Goal: Task Accomplishment & Management: Manage account settings

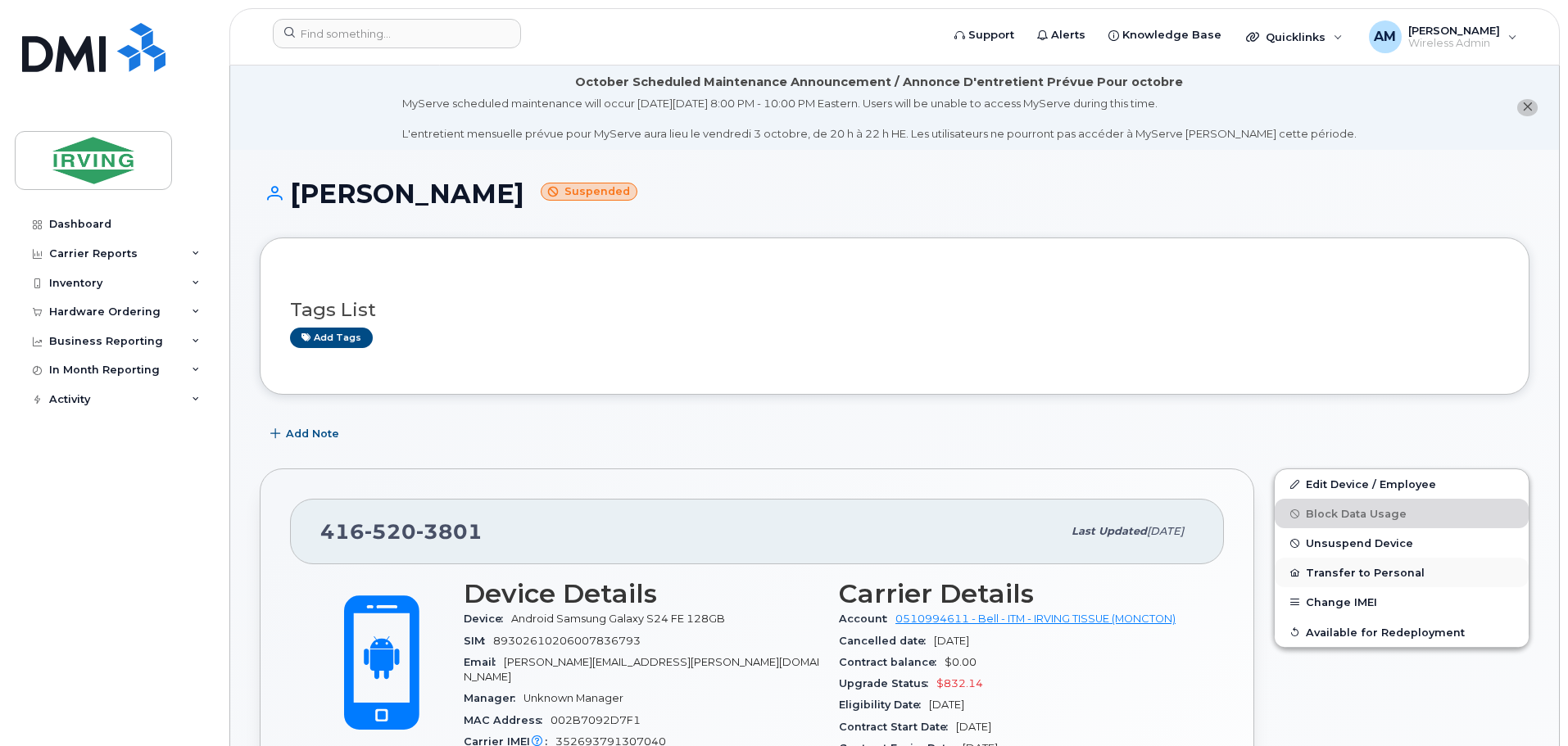
scroll to position [82, 0]
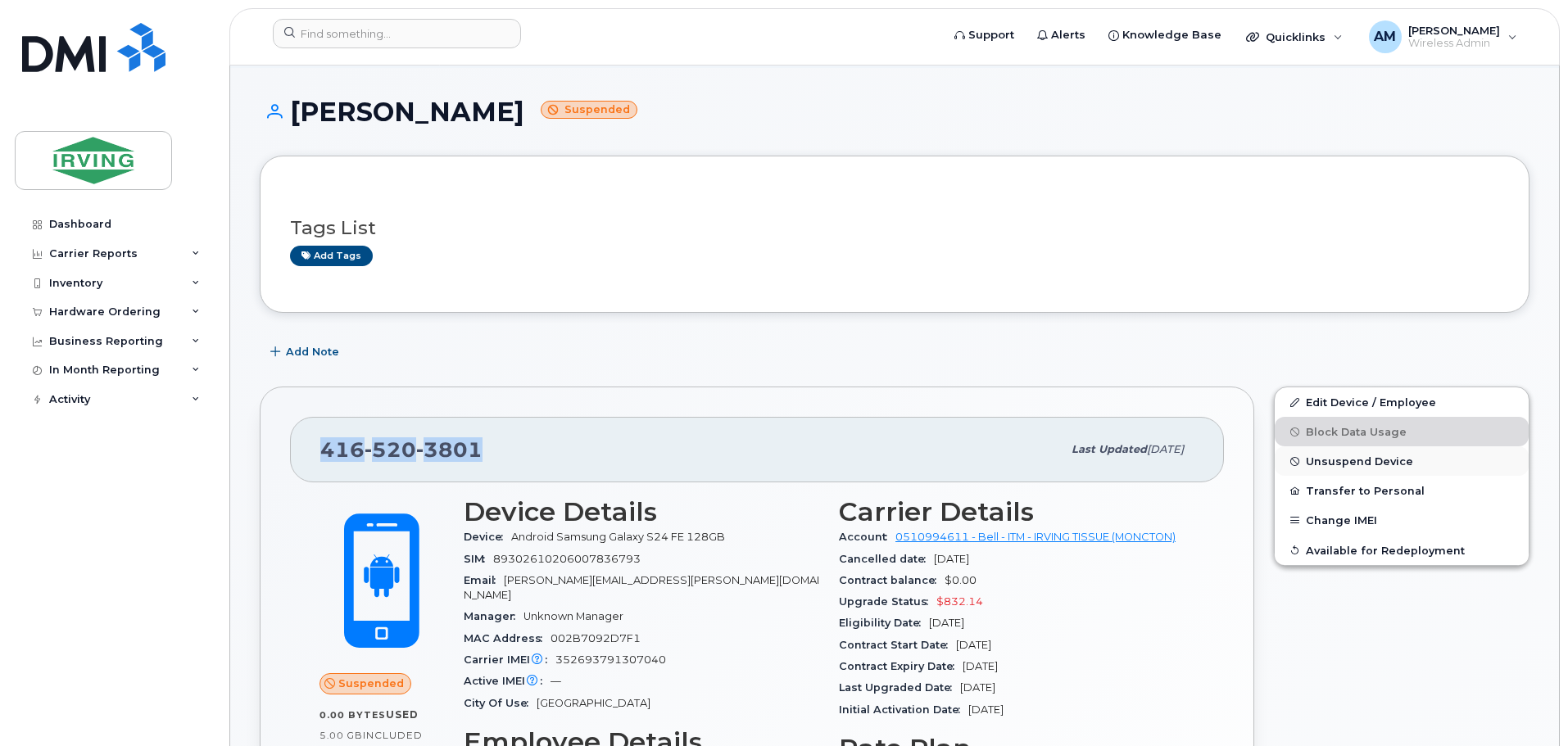
click at [1392, 460] on span "Unsuspend Device" at bounding box center [1359, 461] width 107 height 12
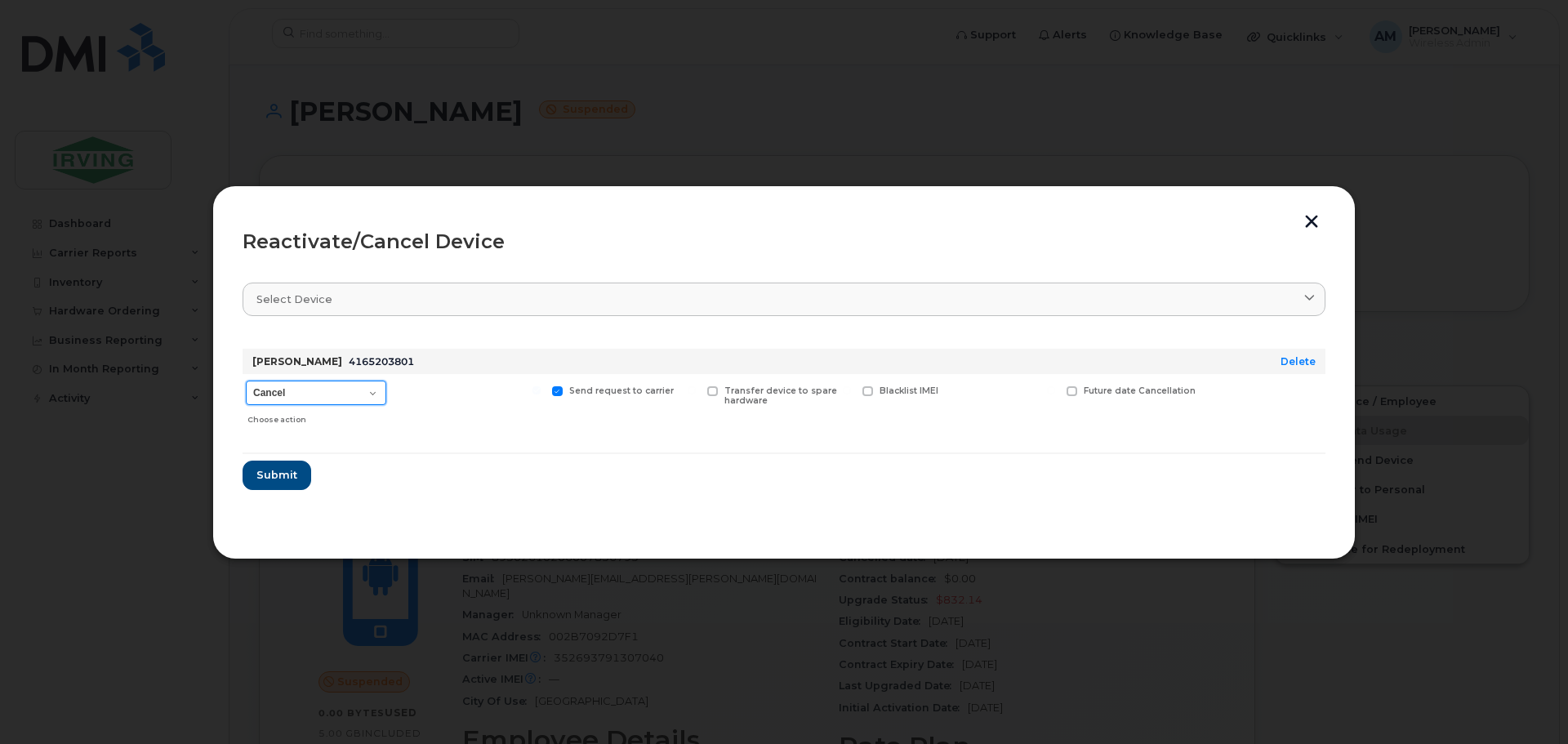
click at [369, 388] on select "Cancel Suspend - Extend Suspension Reactivate" at bounding box center [315, 393] width 141 height 25
select select "[object Object]"
click at [245, 381] on select "Cancel Suspend - Extend Suspension Reactivate" at bounding box center [315, 393] width 141 height 25
click at [285, 475] on span "Submit" at bounding box center [276, 475] width 41 height 16
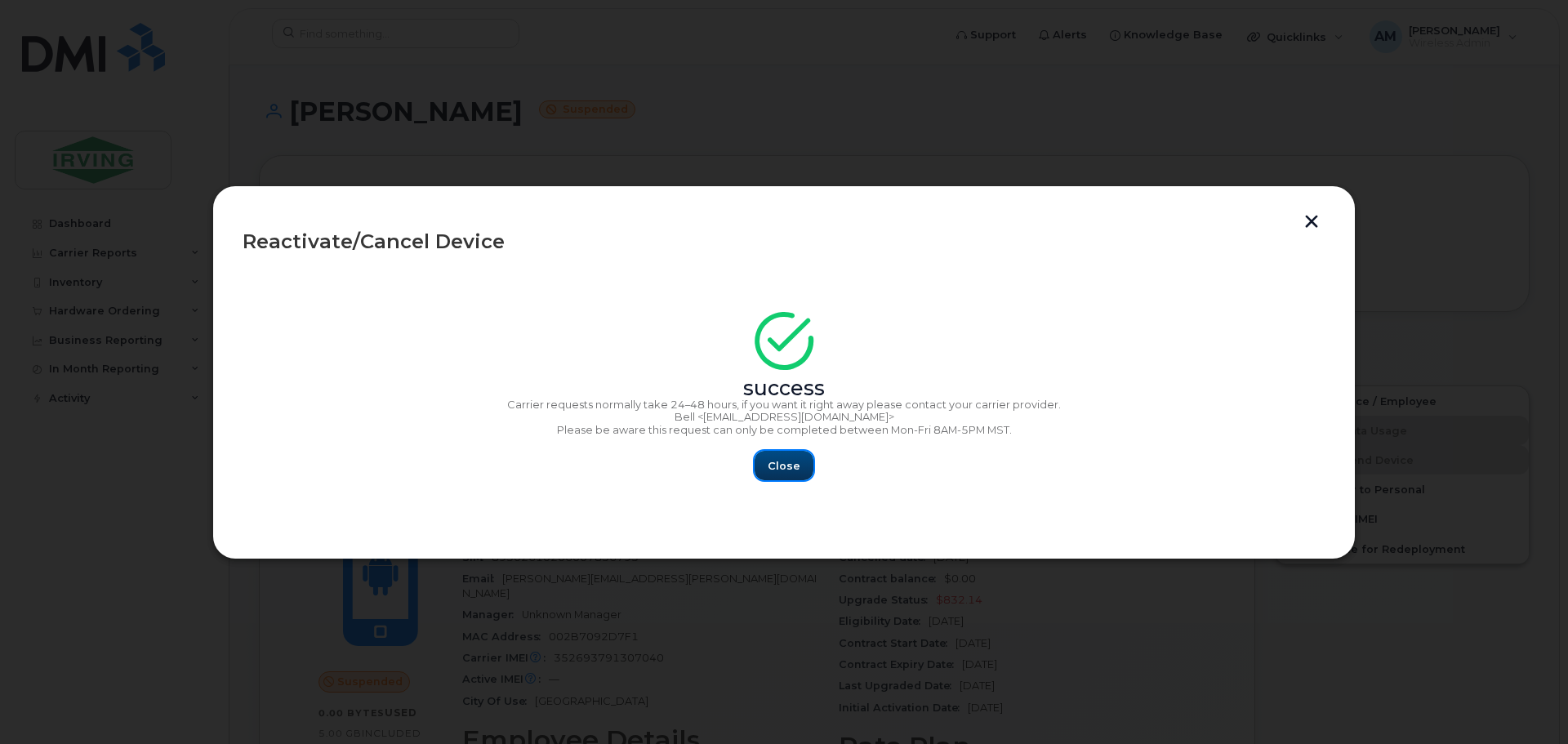
click at [772, 462] on span "Close" at bounding box center [784, 466] width 33 height 16
